Goal: Task Accomplishment & Management: Use online tool/utility

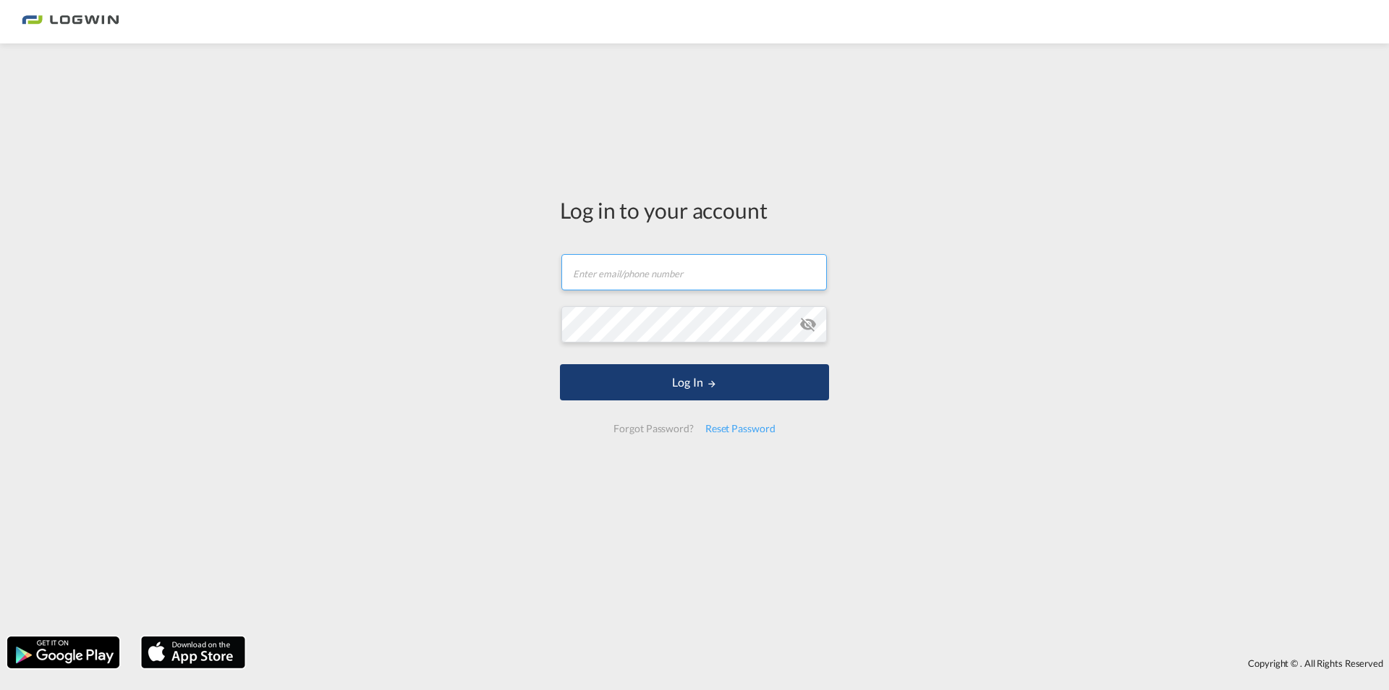
type input "[PERSON_NAME][EMAIL_ADDRESS][DOMAIN_NAME]"
click at [752, 393] on button "Log In" at bounding box center [694, 382] width 269 height 36
